Goal: Information Seeking & Learning: Find specific fact

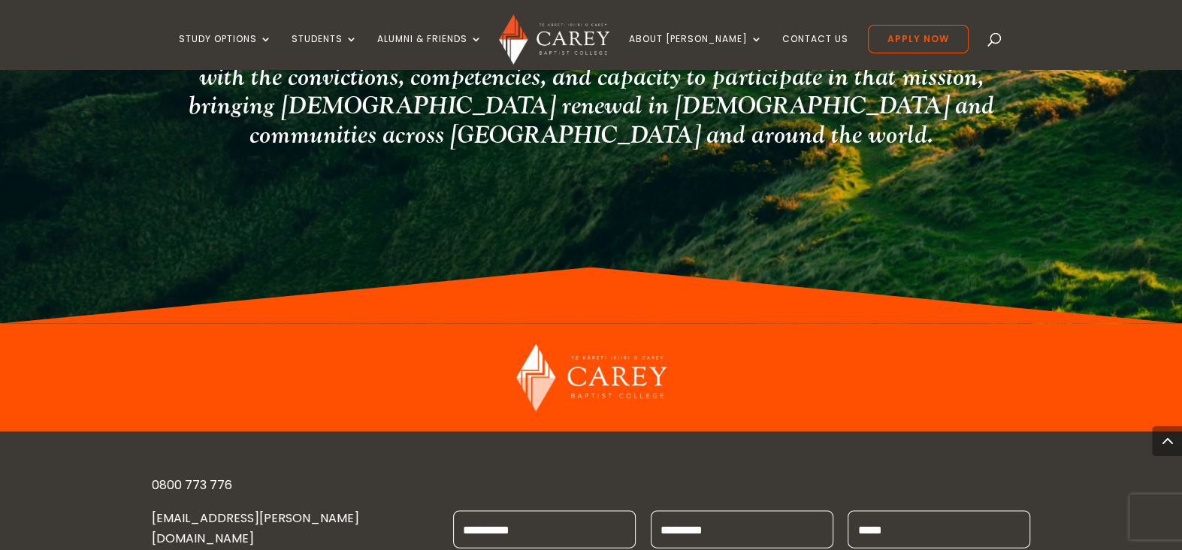
scroll to position [2212, 0]
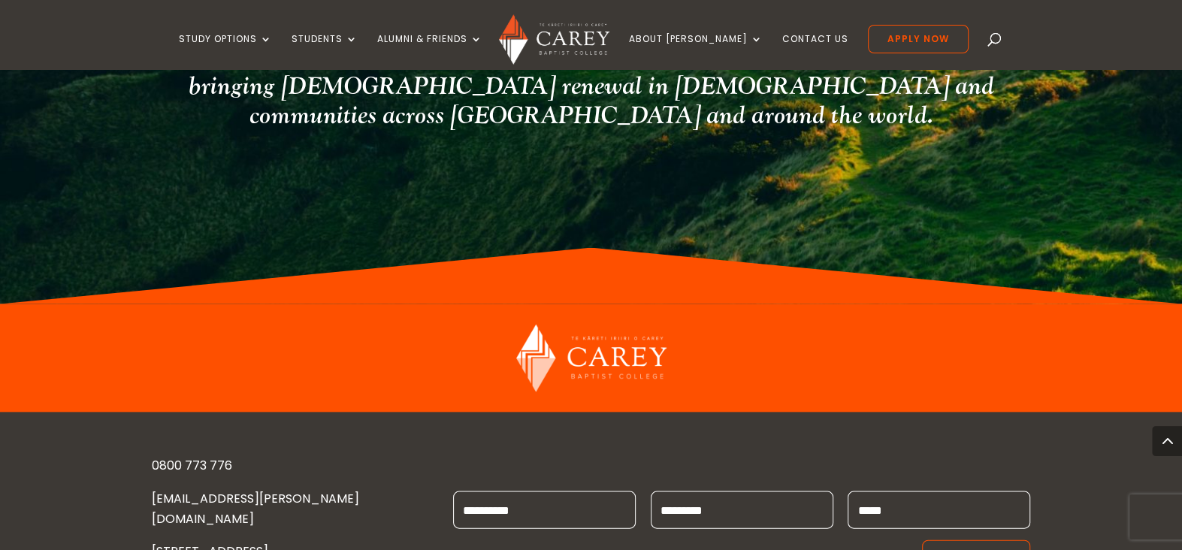
click at [604, 32] on img at bounding box center [554, 39] width 110 height 50
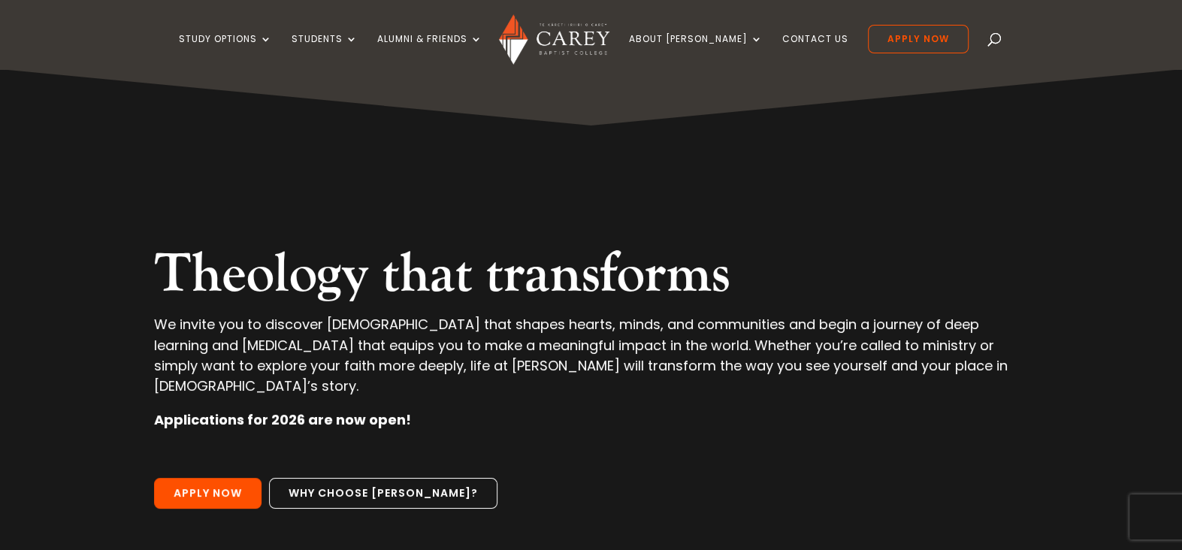
click at [995, 42] on span at bounding box center [995, 42] width 0 height 0
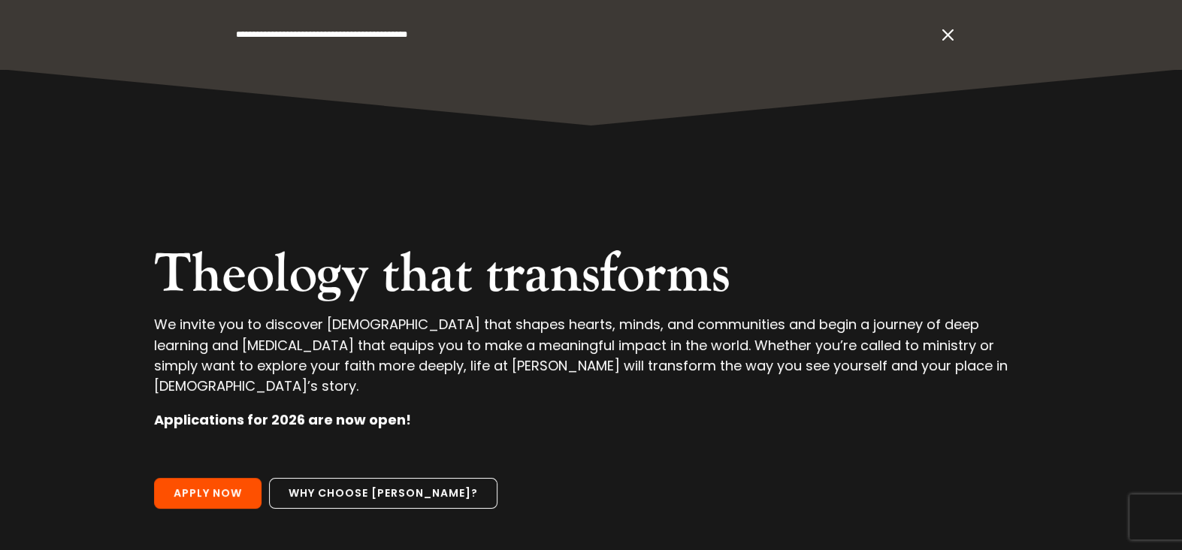
type input "**********"
